Goal: Information Seeking & Learning: Find contact information

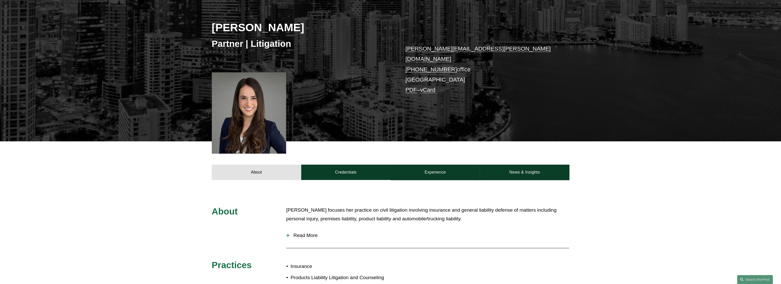
scroll to position [108, 0]
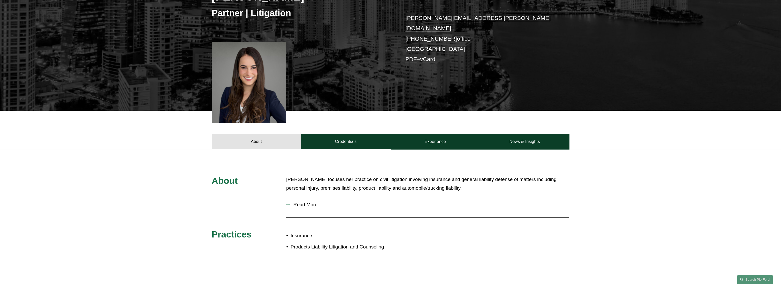
click at [317, 202] on span "Read More" at bounding box center [429, 205] width 279 height 6
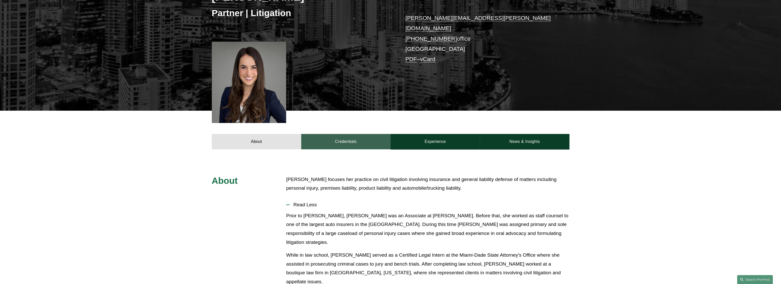
click at [353, 138] on link "Credentials" at bounding box center [345, 141] width 89 height 15
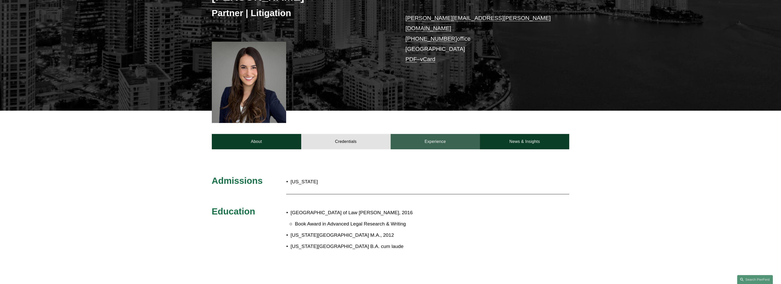
click at [438, 135] on link "Experience" at bounding box center [435, 141] width 89 height 15
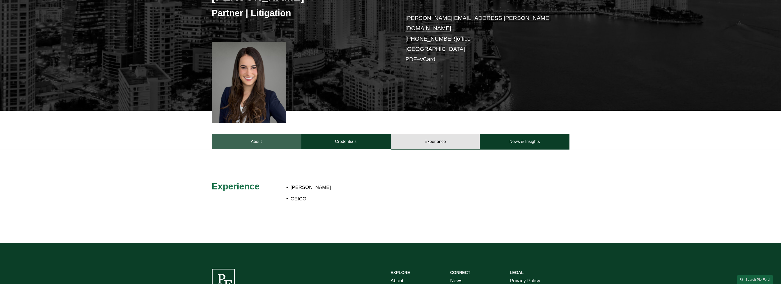
click at [275, 139] on link "About" at bounding box center [256, 141] width 89 height 15
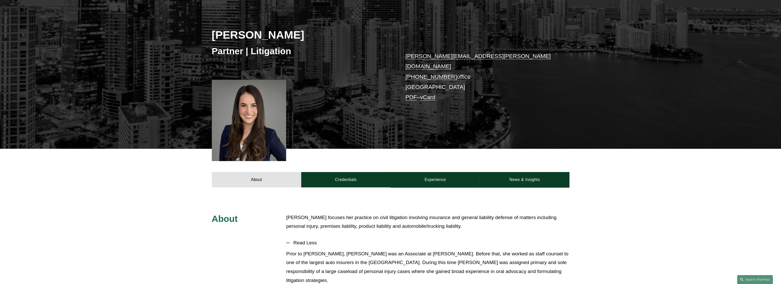
scroll to position [0, 0]
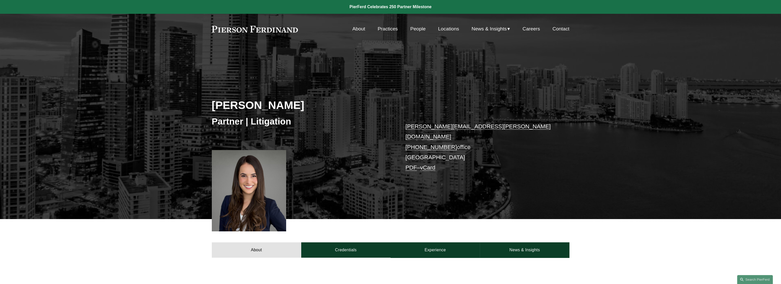
click at [416, 30] on link "People" at bounding box center [417, 29] width 15 height 10
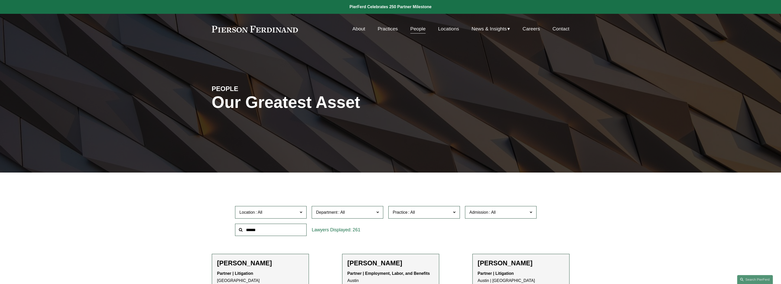
click at [301, 211] on span at bounding box center [301, 212] width 3 height 7
click at [361, 214] on span "Department" at bounding box center [345, 212] width 58 height 7
click at [0, 0] on link "Litigation" at bounding box center [0, 0] width 0 height 0
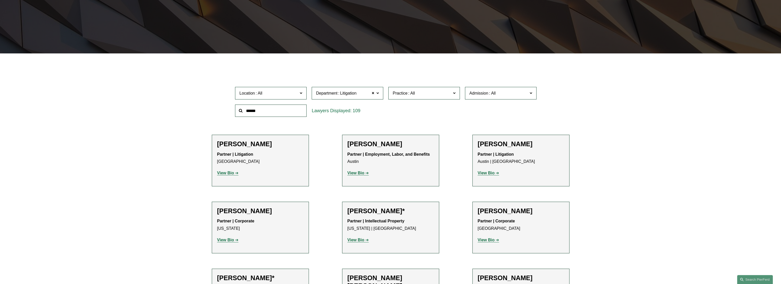
scroll to position [124, 0]
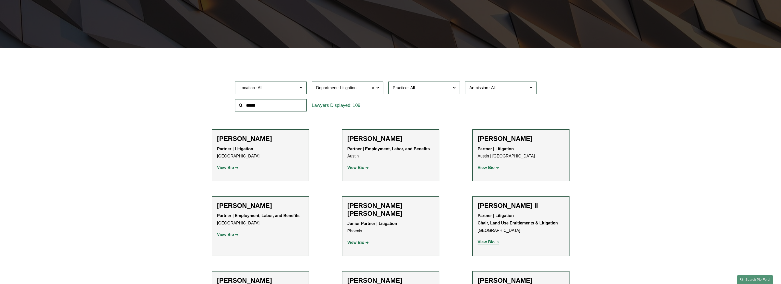
click at [508, 89] on span "Admission" at bounding box center [498, 87] width 58 height 7
click at [0, 0] on link "[US_STATE]" at bounding box center [0, 0] width 0 height 0
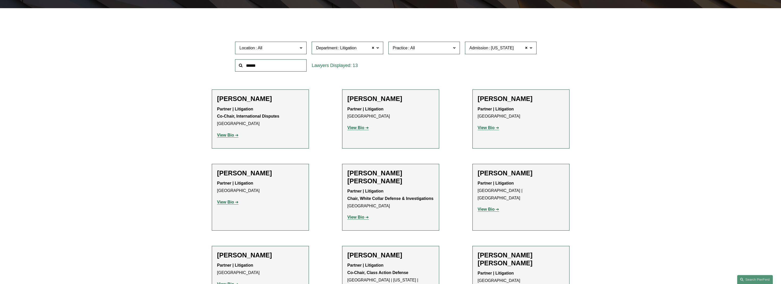
scroll to position [160, 0]
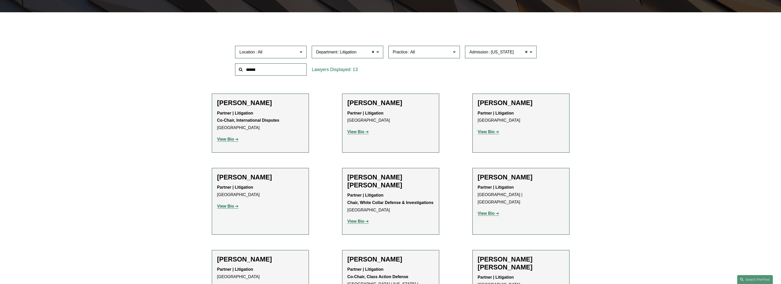
click at [355, 131] on strong "View Bio" at bounding box center [355, 131] width 17 height 4
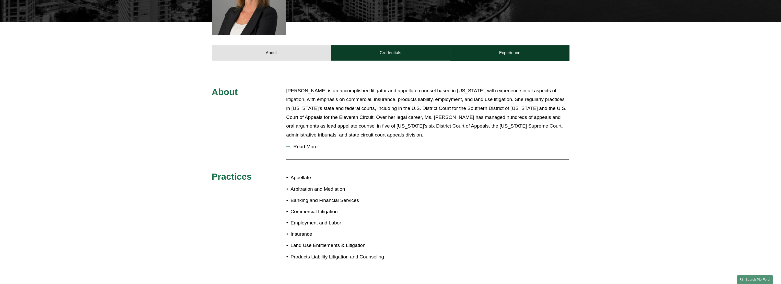
scroll to position [194, 0]
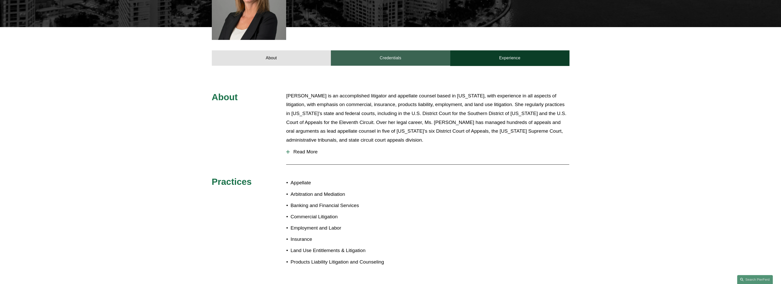
click at [392, 52] on link "Credentials" at bounding box center [390, 57] width 119 height 15
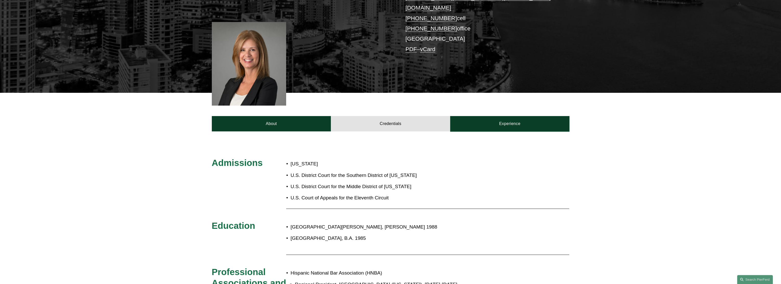
scroll to position [125, 0]
